Goal: Information Seeking & Learning: Understand process/instructions

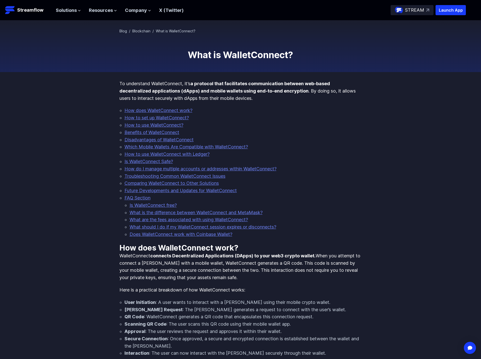
click at [145, 154] on link "How to use WalletConnect with Ledger?" at bounding box center [167, 153] width 85 height 5
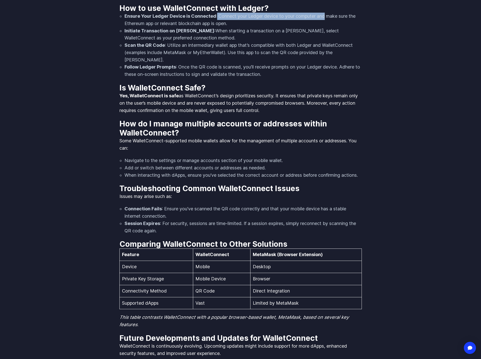
drag, startPoint x: 221, startPoint y: 12, endPoint x: 331, endPoint y: 14, distance: 109.9
click at [331, 14] on li "Ensure Your Ledger Device is Connected : Connect your Ledger device to your com…" at bounding box center [244, 20] width 238 height 15
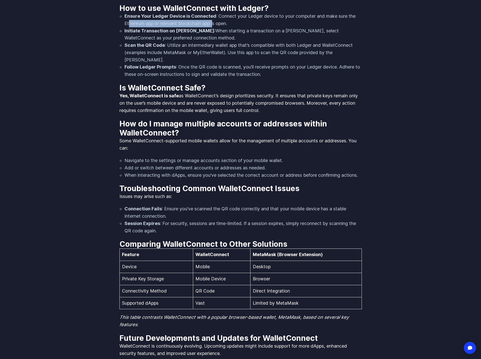
drag, startPoint x: 137, startPoint y: 20, endPoint x: 223, endPoint y: 20, distance: 85.9
click at [223, 20] on li "Ensure Your Ledger Device is Connected : Connect your Ledger device to your com…" at bounding box center [244, 20] width 238 height 15
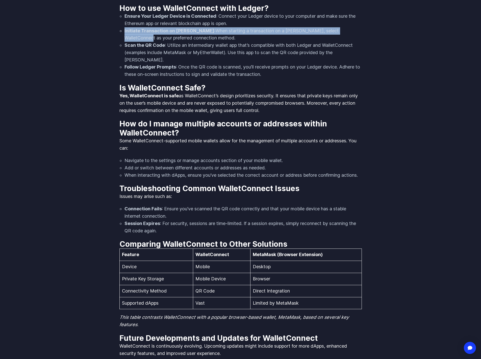
drag, startPoint x: 125, startPoint y: 27, endPoint x: 339, endPoint y: 26, distance: 213.8
click at [339, 27] on li "Initiate Transaction on [PERSON_NAME]: When starting a transaction on a [PERSON…" at bounding box center [244, 34] width 238 height 15
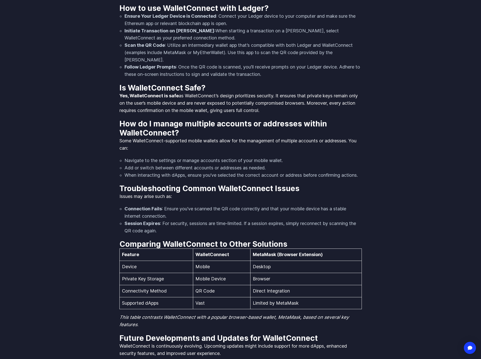
click at [184, 35] on li "Initiate Transaction on [PERSON_NAME]: When starting a transaction on a [PERSON…" at bounding box center [244, 34] width 238 height 15
drag, startPoint x: 205, startPoint y: 26, endPoint x: 319, endPoint y: 26, distance: 114.5
click at [319, 27] on li "Initiate Transaction on [PERSON_NAME]: When starting a transaction on a [PERSON…" at bounding box center [244, 34] width 238 height 15
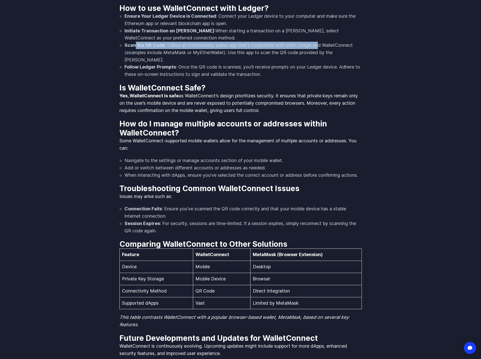
drag, startPoint x: 136, startPoint y: 42, endPoint x: 323, endPoint y: 39, distance: 187.3
click at [323, 42] on li "Scan the QR Code : Utilize an intermediary wallet app that’s compatible with bo…" at bounding box center [244, 53] width 238 height 22
